Goal: Task Accomplishment & Management: Manage account settings

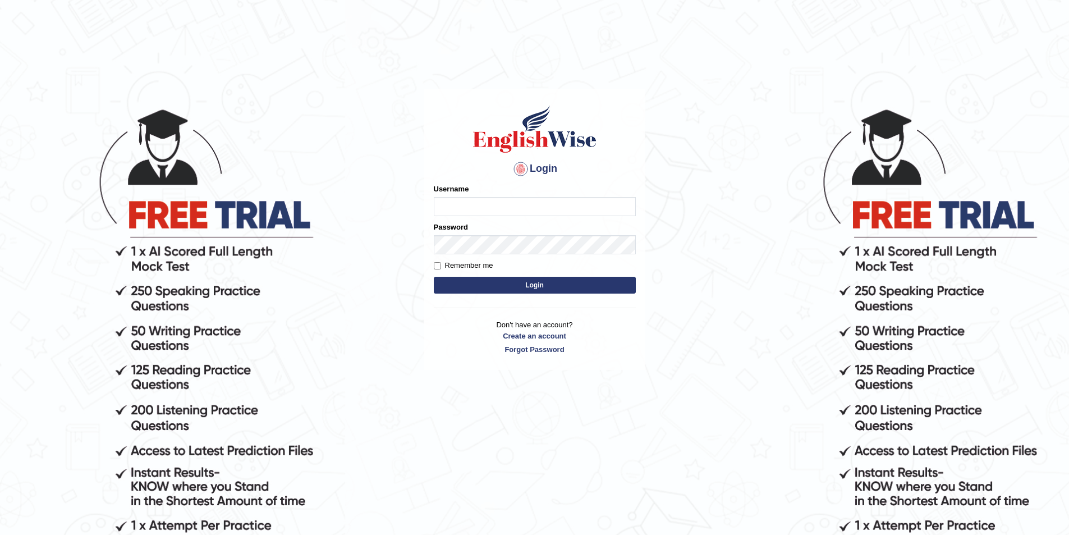
click at [560, 214] on input "Username" at bounding box center [535, 206] width 202 height 19
click at [551, 207] on input "gbtesting123" at bounding box center [535, 206] width 202 height 19
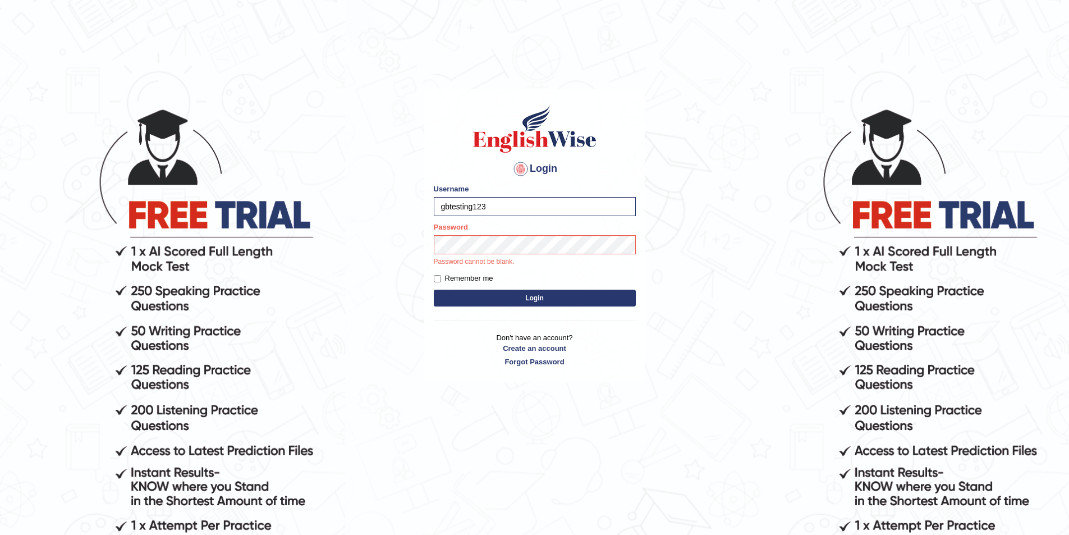
click at [545, 259] on p "Password cannot be blank." at bounding box center [535, 262] width 202 height 10
click at [559, 229] on div "Password Password cannot be blank." at bounding box center [535, 244] width 202 height 45
click at [552, 235] on div "Password Password cannot be blank." at bounding box center [535, 244] width 202 height 45
drag, startPoint x: 553, startPoint y: 203, endPoint x: 351, endPoint y: 191, distance: 202.4
click at [351, 191] on body "Login Please fix the following errors: Username gbtesting123 Password Password …" at bounding box center [534, 320] width 1069 height 535
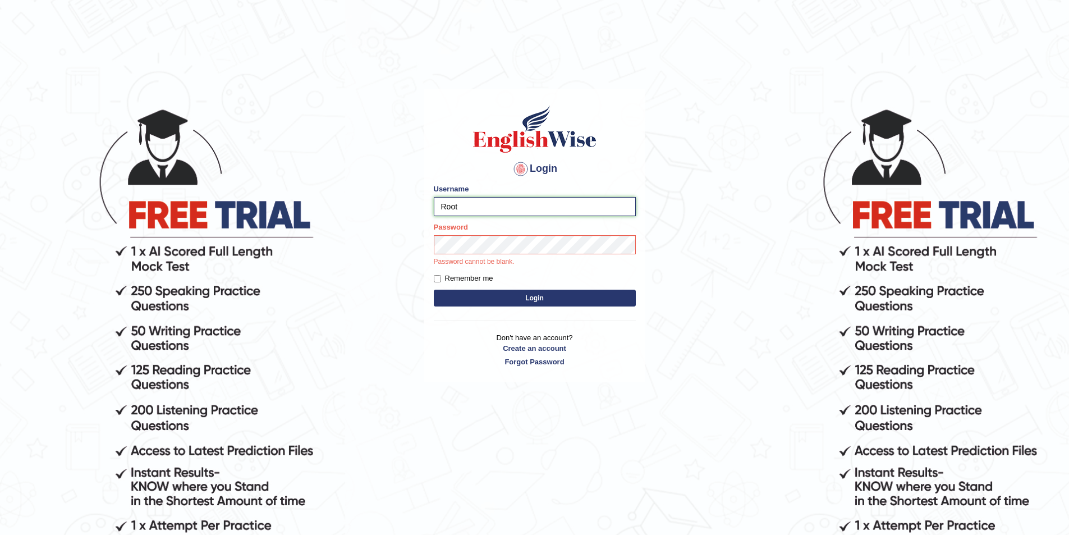
type input "Root"
click at [434, 290] on button "Login" at bounding box center [535, 298] width 202 height 17
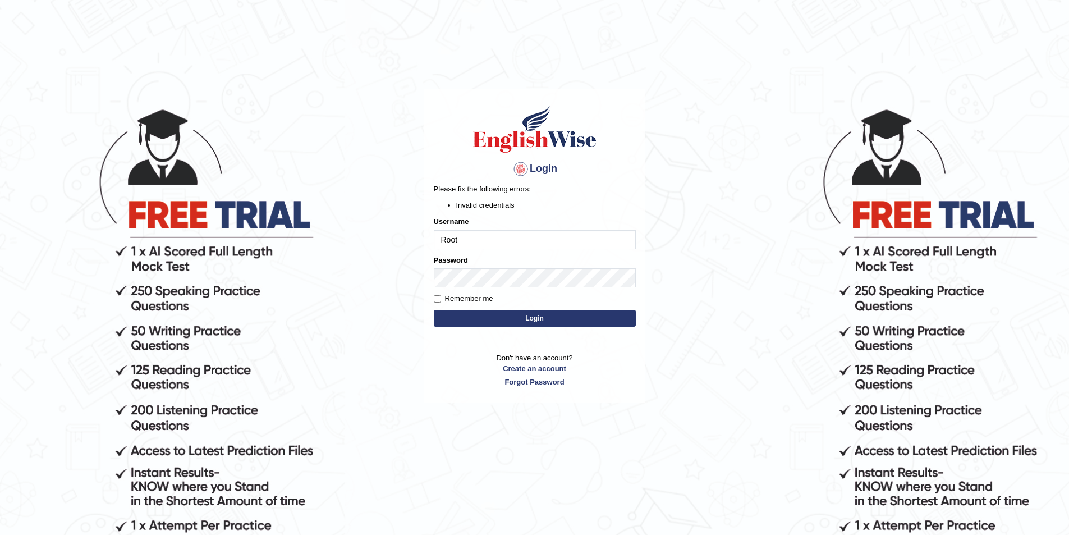
drag, startPoint x: 534, startPoint y: 317, endPoint x: 589, endPoint y: 299, distance: 58.4
click at [536, 315] on button "Login" at bounding box center [535, 318] width 202 height 17
click at [401, 251] on body "Login Please fix the following errors: Invalid credentials Username Root Passwo…" at bounding box center [534, 320] width 1069 height 535
click at [434, 310] on button "Login" at bounding box center [535, 318] width 202 height 17
drag, startPoint x: 459, startPoint y: 241, endPoint x: 434, endPoint y: 237, distance: 25.1
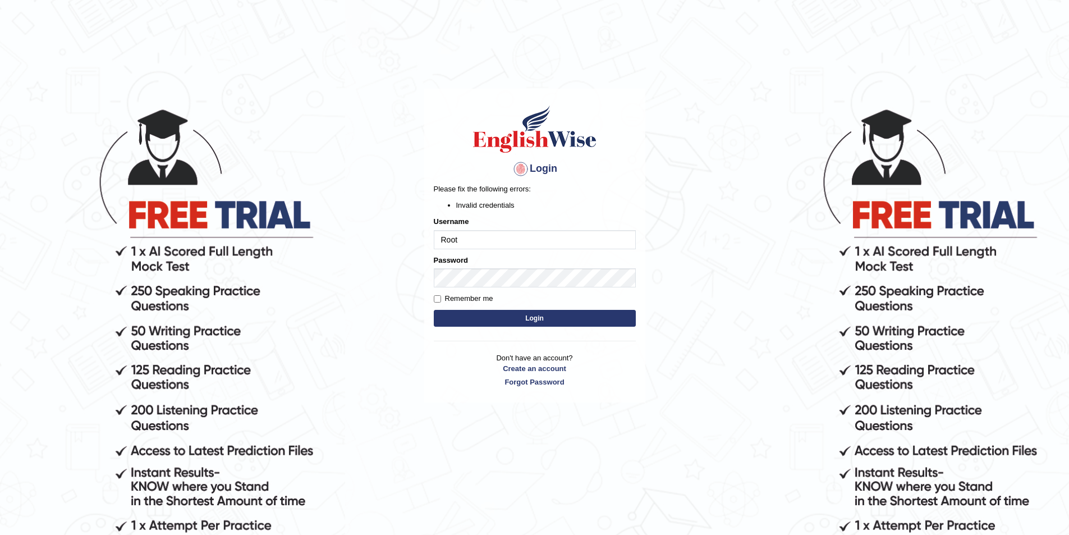
click at [434, 237] on input "Root" at bounding box center [535, 239] width 202 height 19
type input "[PERSON_NAME]"
click at [382, 276] on body "Login Please fix the following errors: Invalid credentials Username maggie Pass…" at bounding box center [534, 320] width 1069 height 535
click at [434, 310] on button "Login" at bounding box center [535, 318] width 202 height 17
